Goal: Task Accomplishment & Management: Manage account settings

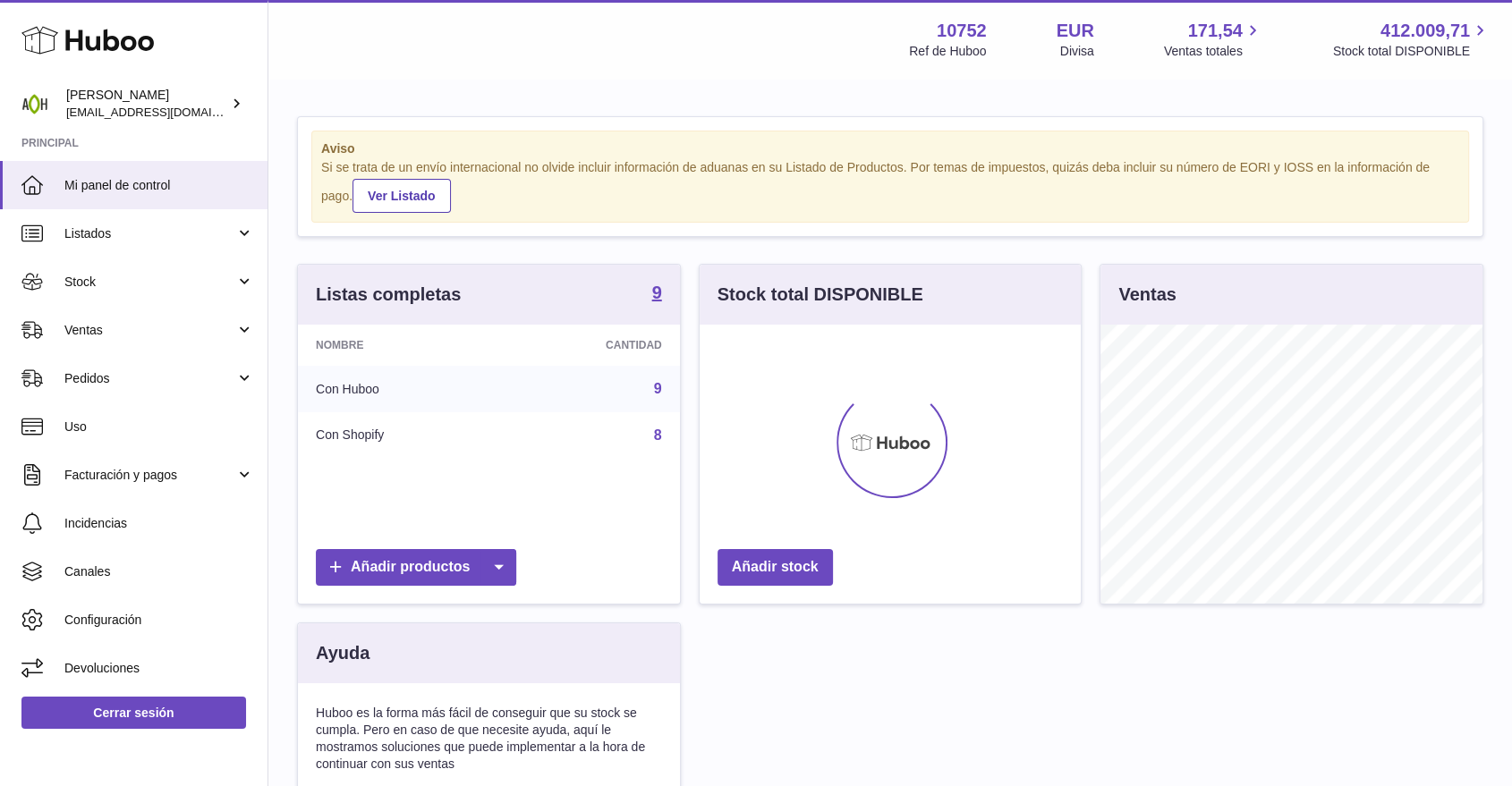
scroll to position [279, 381]
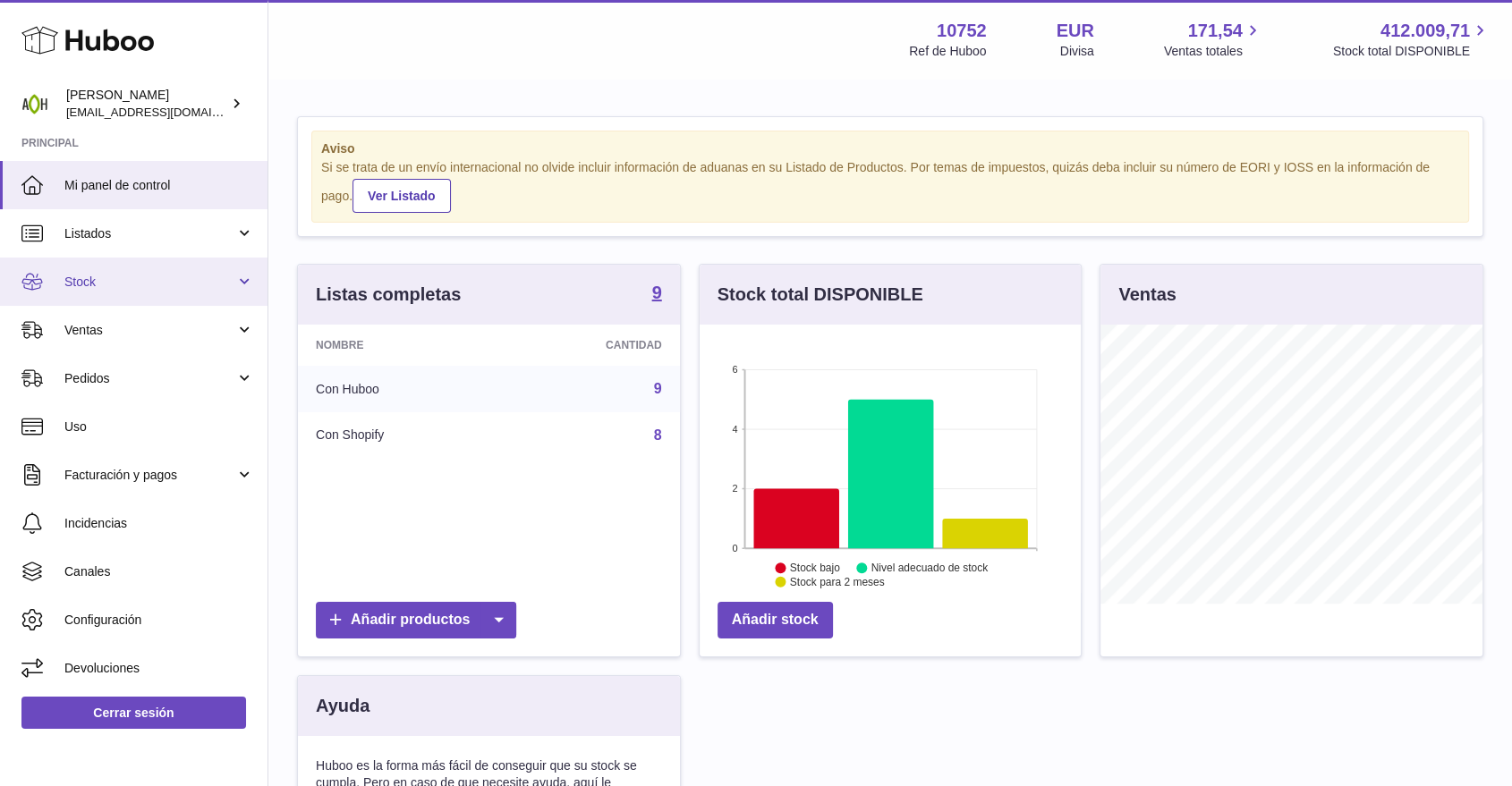
click at [194, 280] on span "Stock" at bounding box center [149, 282] width 170 height 17
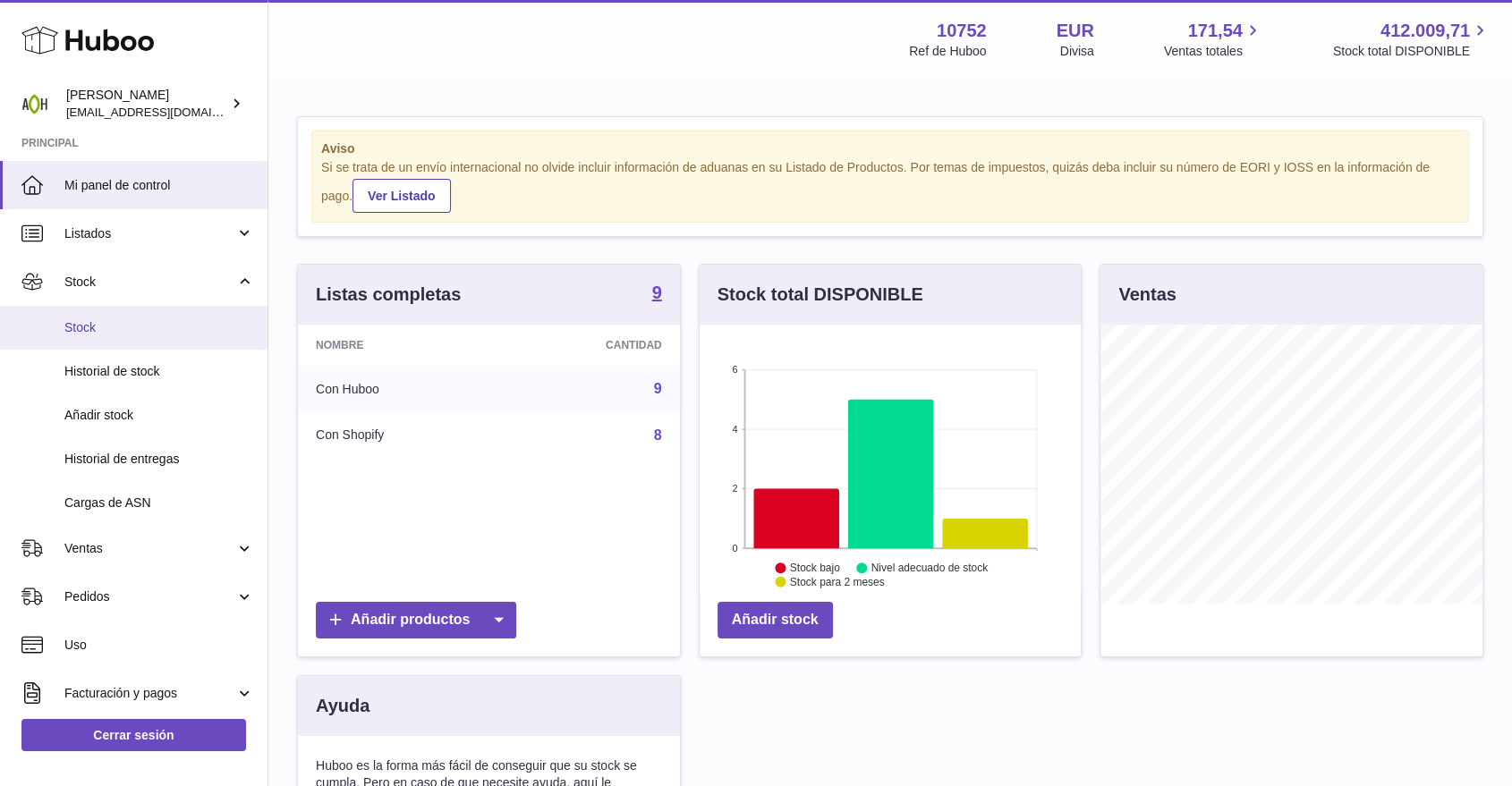
click at [150, 327] on span "Stock" at bounding box center [159, 328] width 190 height 17
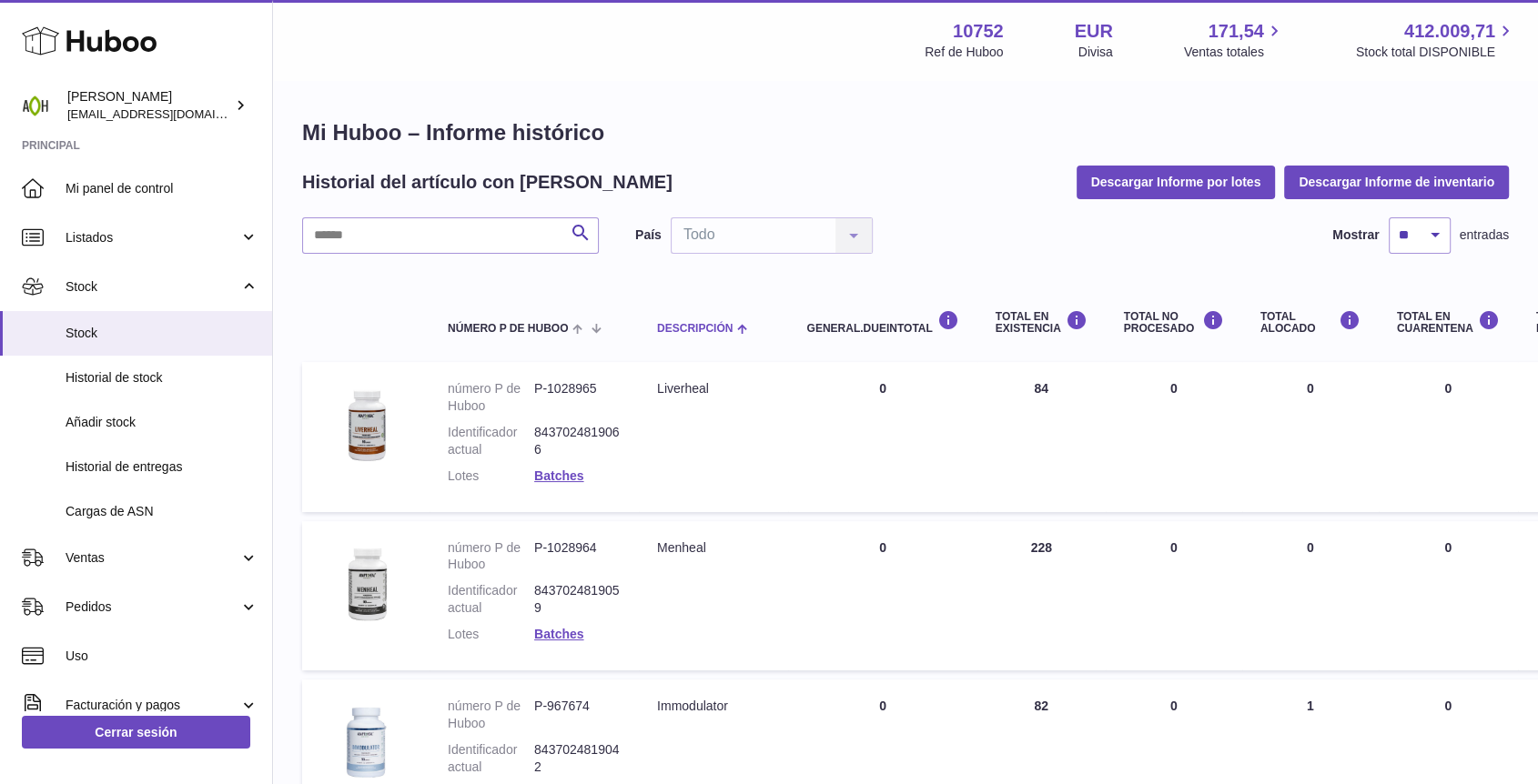
click at [671, 340] on th "Descripción" at bounding box center [713, 317] width 150 height 73
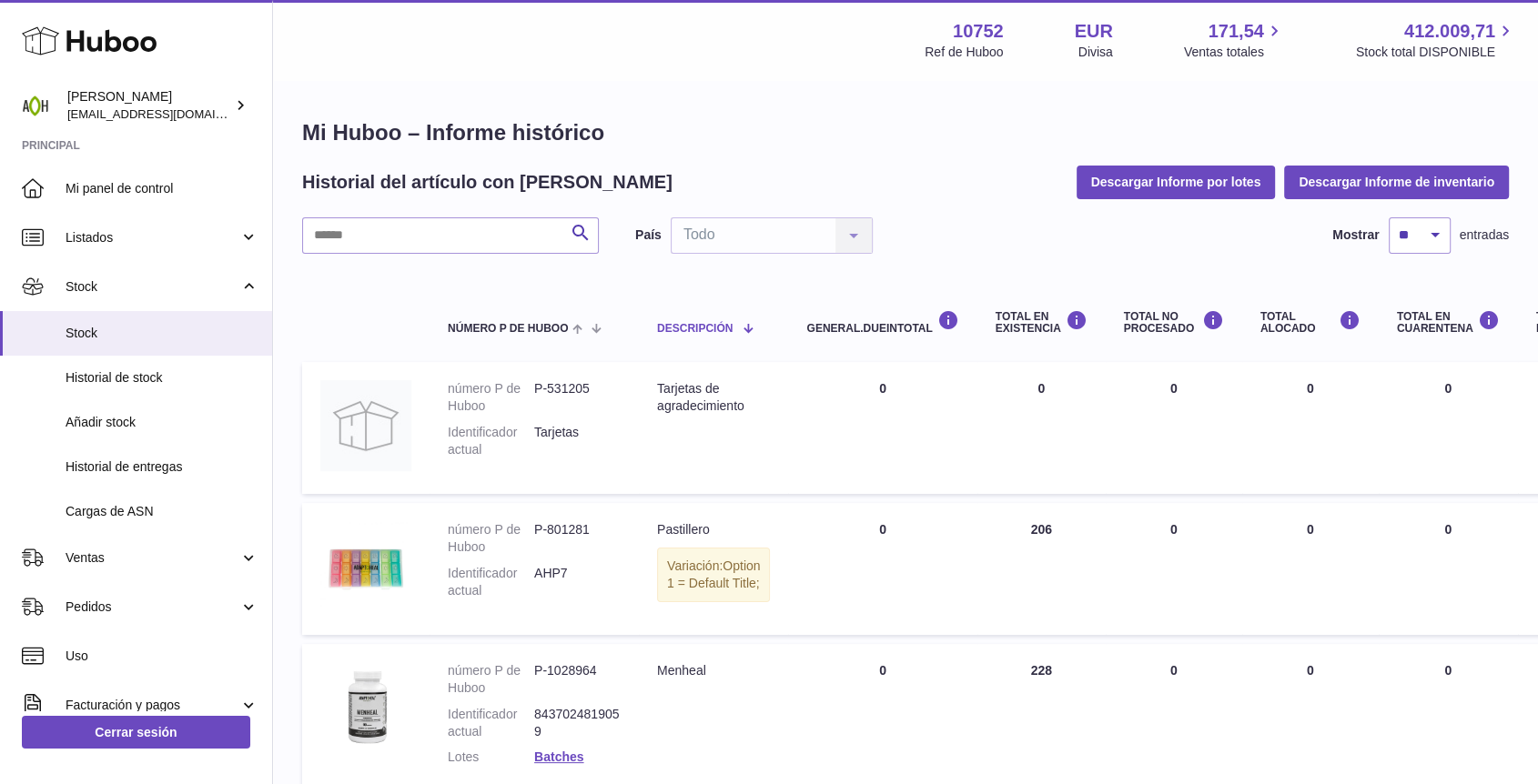
click at [671, 340] on th "Descripción" at bounding box center [713, 317] width 150 height 73
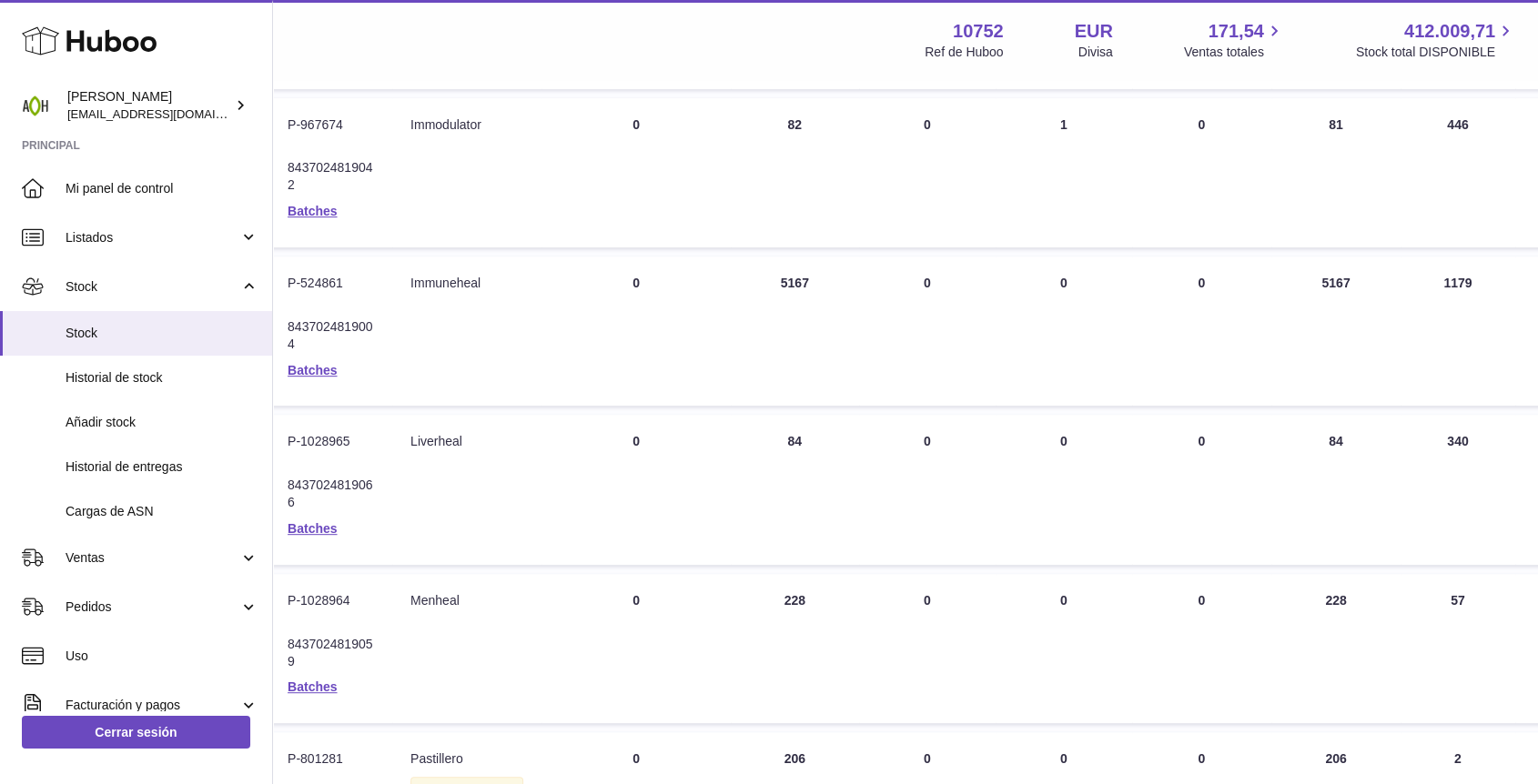
scroll to position [706, 246]
